Goal: Navigation & Orientation: Go to known website

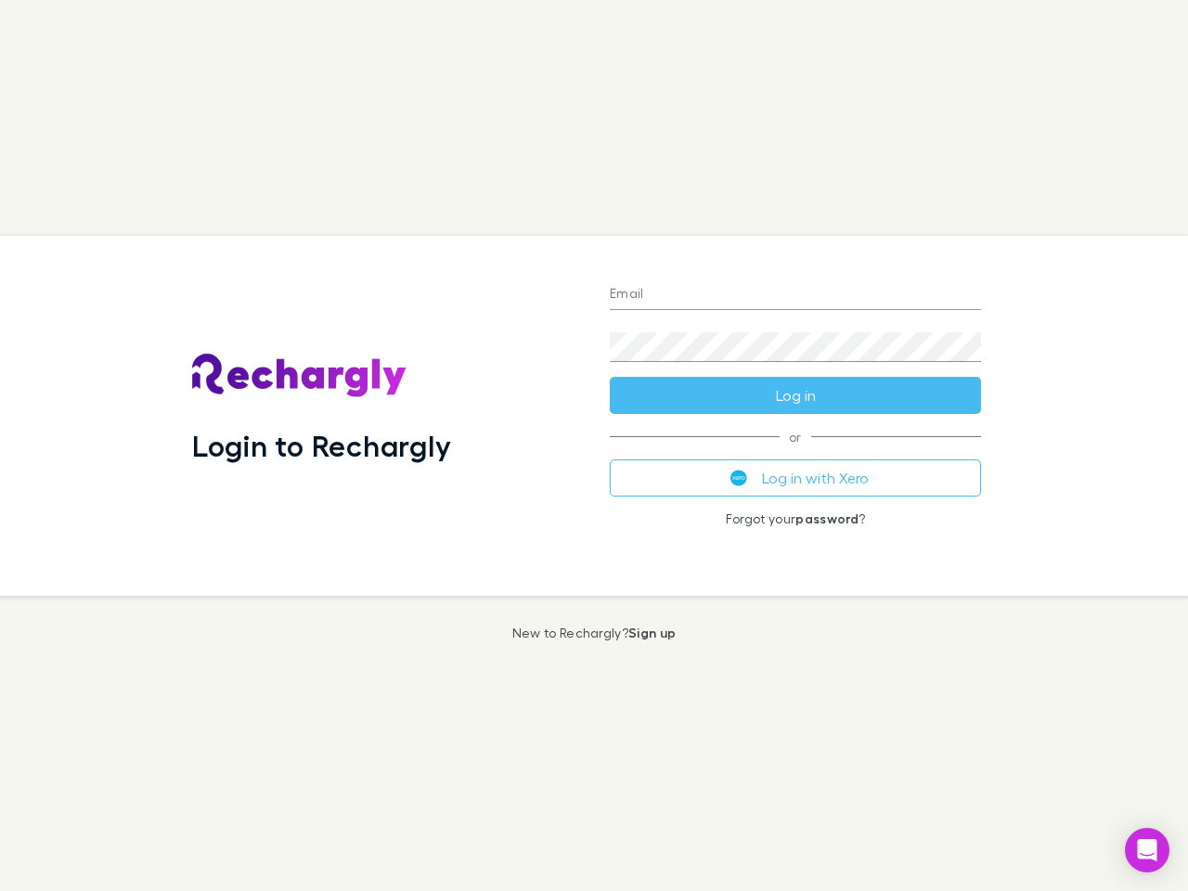
click at [594, 445] on div "Login to Rechargly" at bounding box center [386, 416] width 418 height 360
click at [795, 295] on input "Email" at bounding box center [795, 295] width 371 height 30
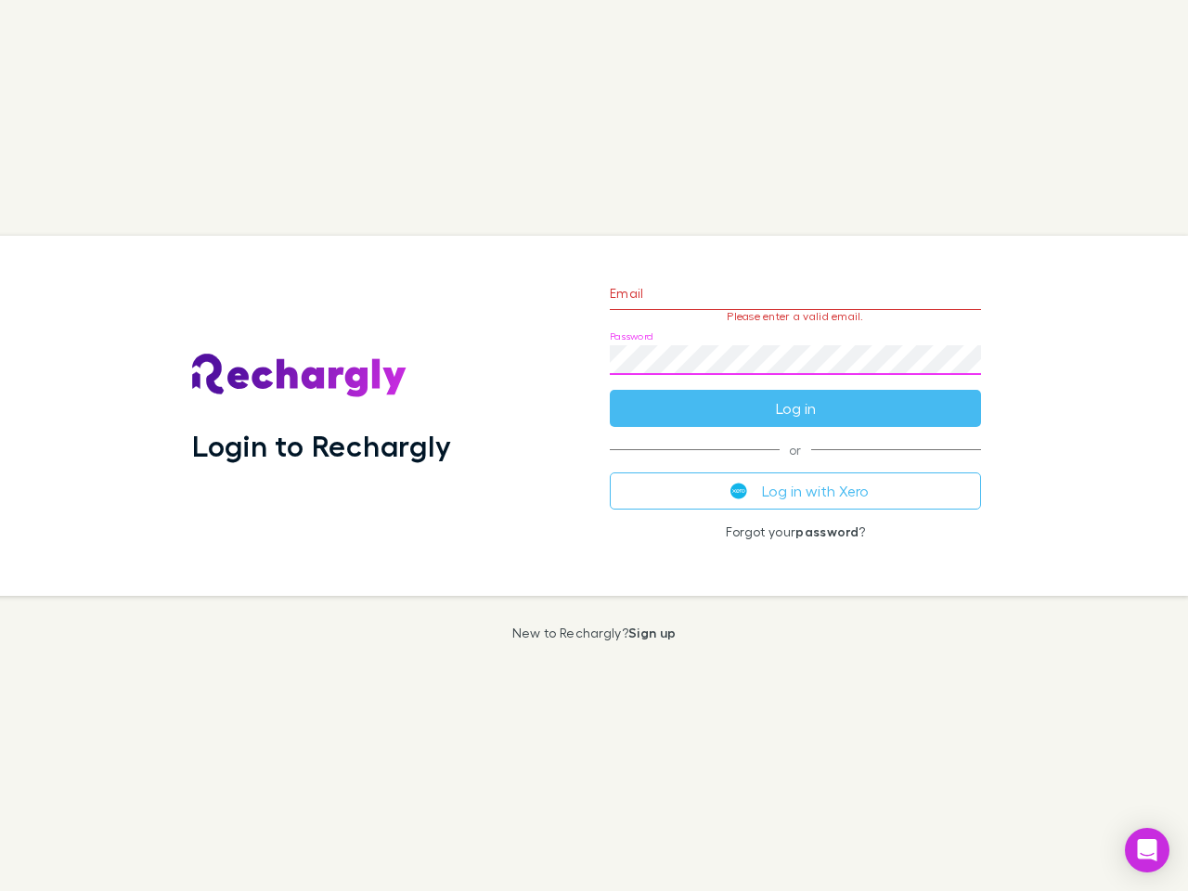
click at [795, 395] on form "Email Please enter a valid email. Password Log in" at bounding box center [795, 345] width 371 height 161
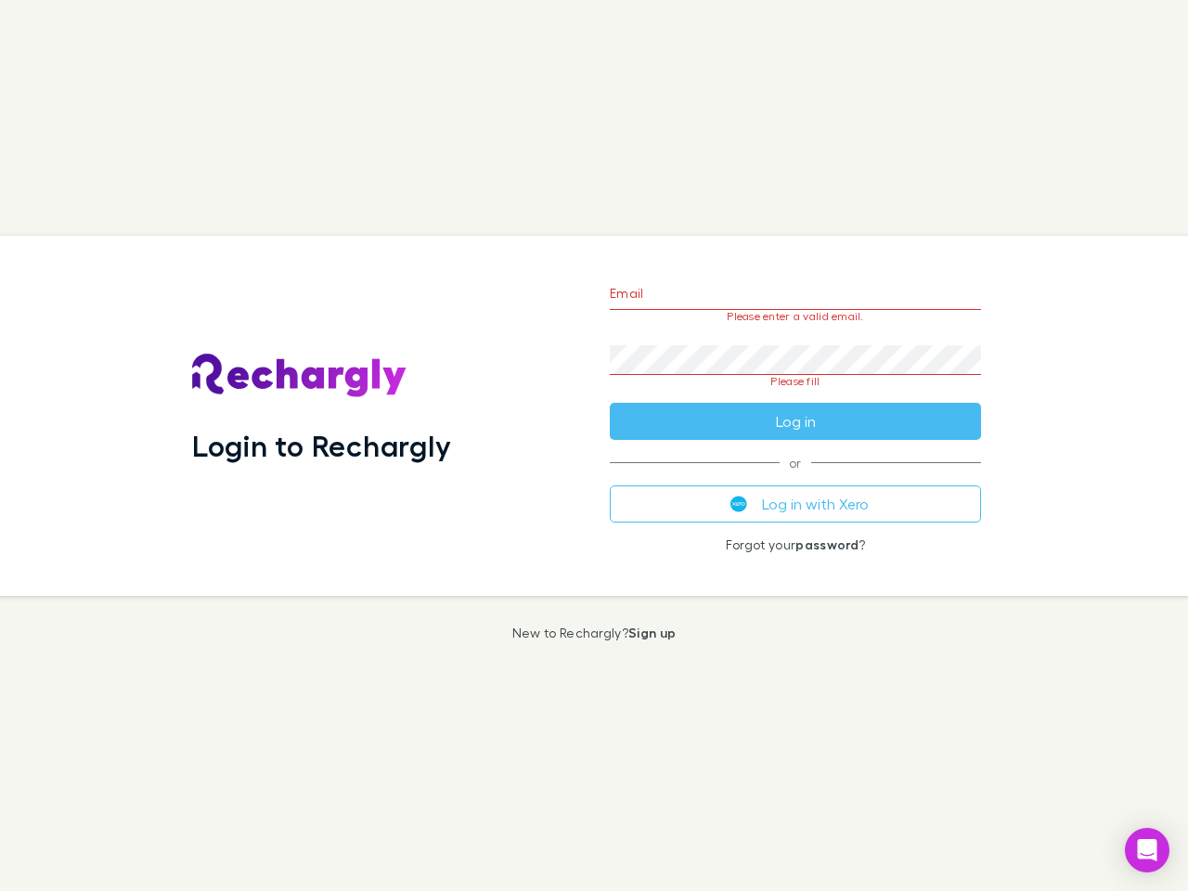
click at [795, 478] on div "Email Please enter a valid email. Password Please fill Log in or Log in with Xe…" at bounding box center [795, 416] width 401 height 360
click at [1147, 850] on icon "Open Intercom Messenger" at bounding box center [1147, 850] width 19 height 22
